Goal: Task Accomplishment & Management: Manage account settings

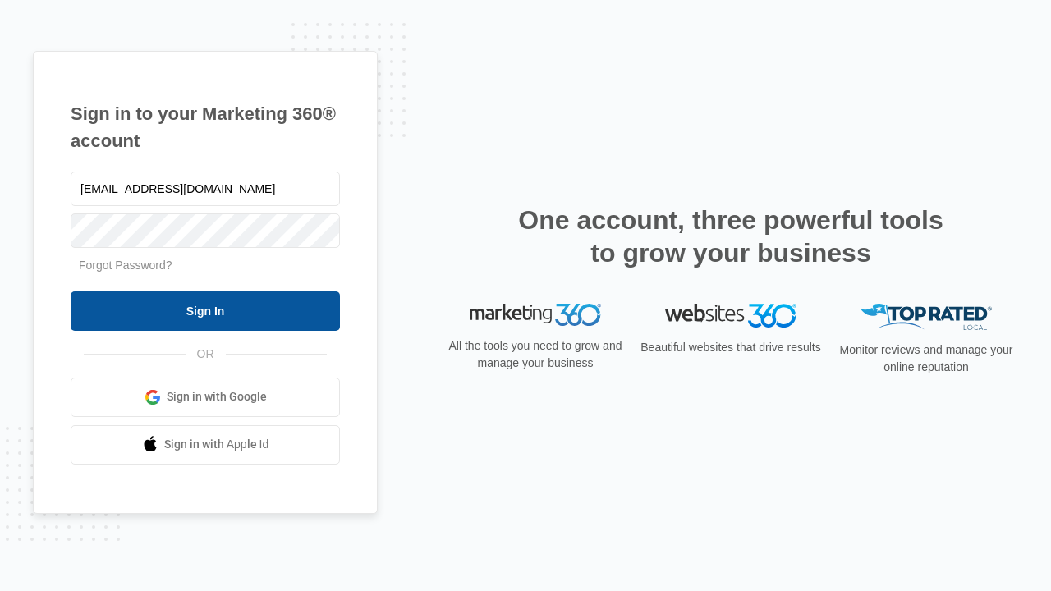
click at [205, 311] on input "Sign In" at bounding box center [205, 311] width 269 height 39
